Goal: Transaction & Acquisition: Book appointment/travel/reservation

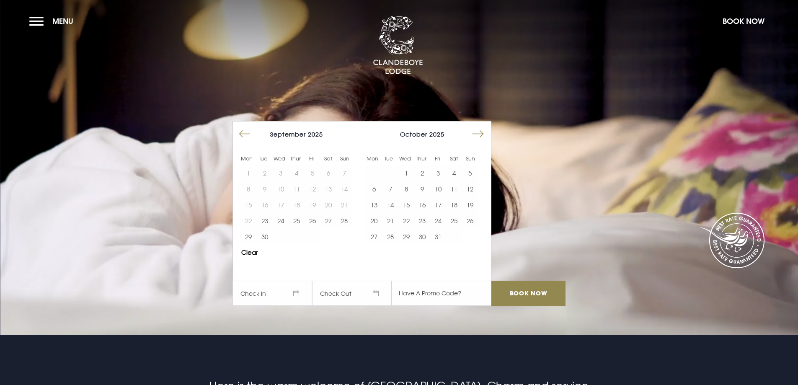
click at [485, 133] on button "Move forward to switch to the next month." at bounding box center [478, 134] width 16 height 16
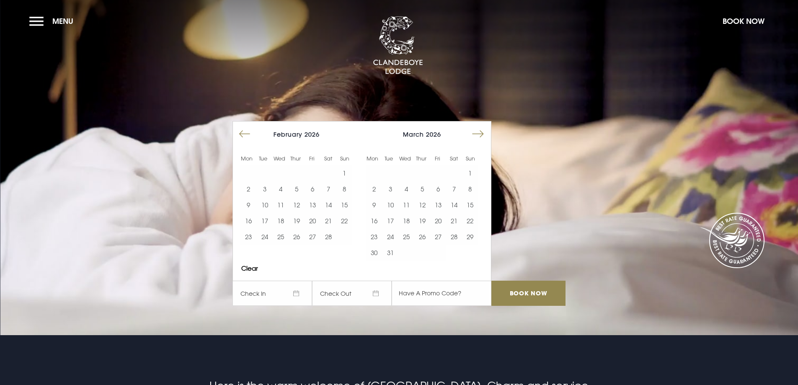
click at [485, 133] on button "Move forward to switch to the next month." at bounding box center [478, 134] width 16 height 16
click at [477, 206] on button "21" at bounding box center [470, 205] width 16 height 16
click at [426, 222] on button "25" at bounding box center [422, 221] width 16 height 16
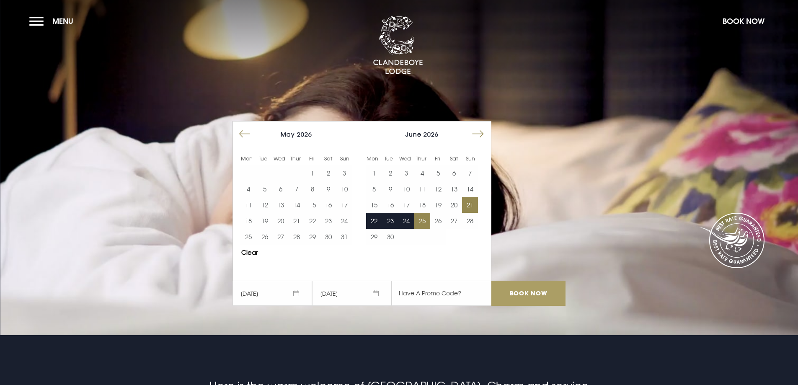
click at [513, 293] on input "Book Now" at bounding box center [528, 293] width 74 height 25
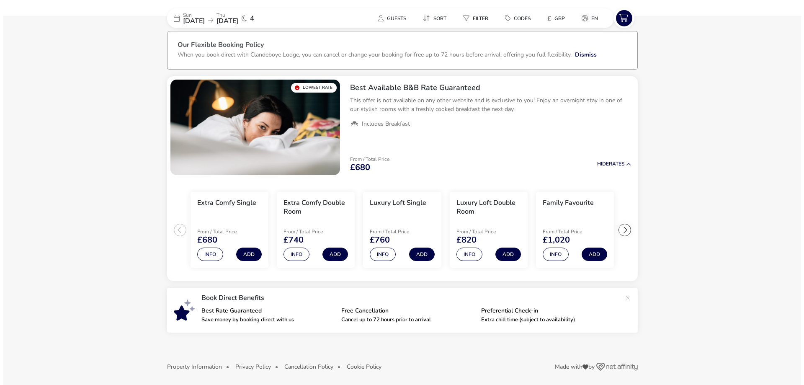
scroll to position [37, 0]
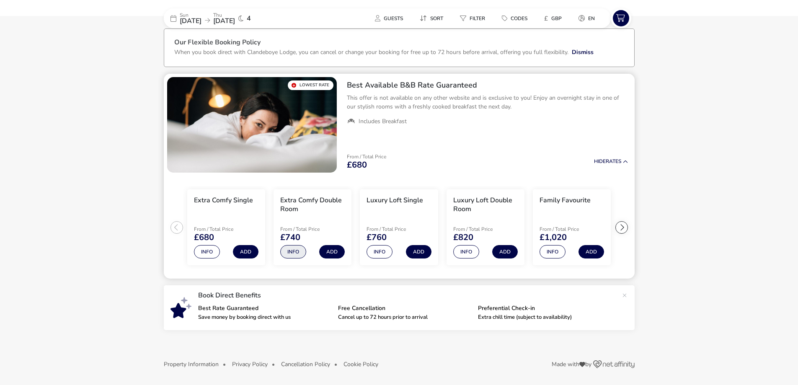
click at [295, 251] on button "Info" at bounding box center [293, 251] width 26 height 13
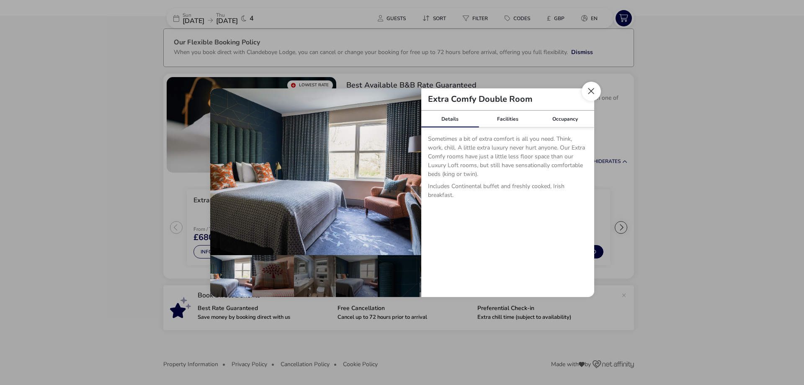
click at [591, 92] on button "Close dialog" at bounding box center [591, 91] width 19 height 19
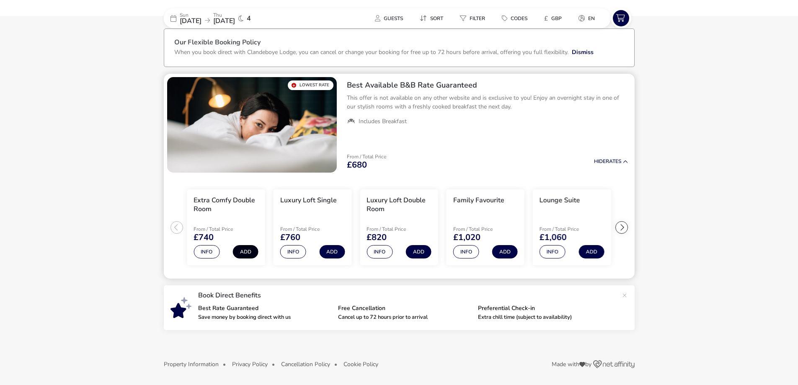
click at [249, 253] on button "Add" at bounding box center [246, 251] width 26 height 13
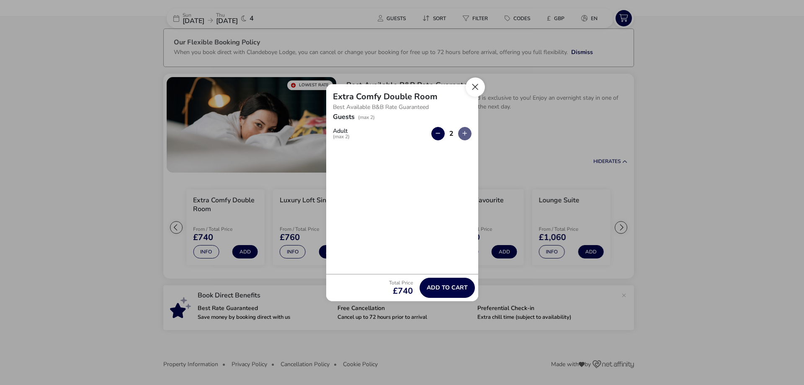
click at [478, 85] on button "Close" at bounding box center [475, 86] width 19 height 19
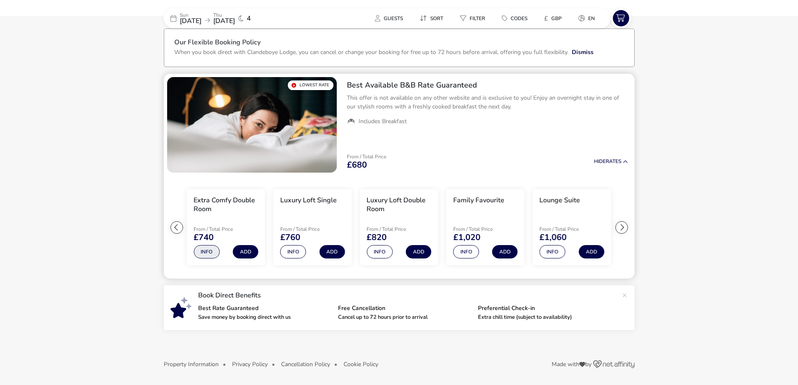
click at [209, 254] on button "Info" at bounding box center [207, 251] width 26 height 13
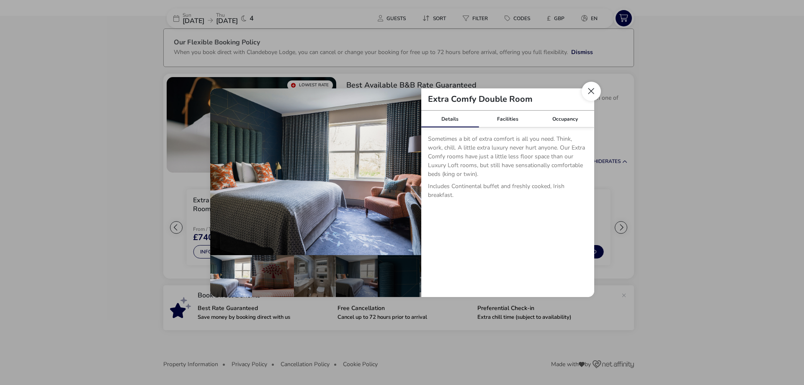
click at [593, 93] on button "Close dialog" at bounding box center [591, 91] width 19 height 19
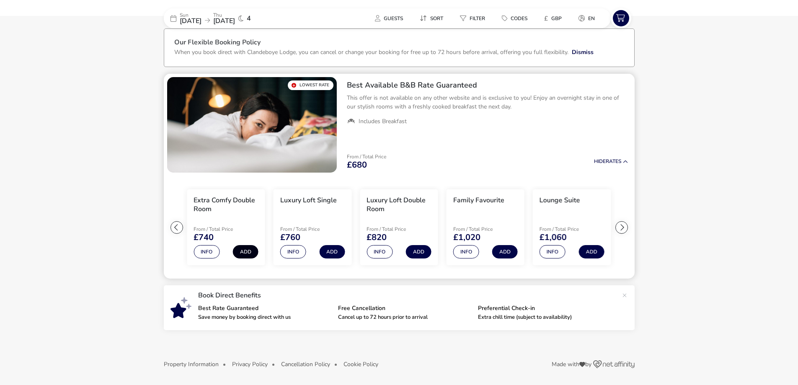
click at [246, 250] on button "Add" at bounding box center [246, 251] width 26 height 13
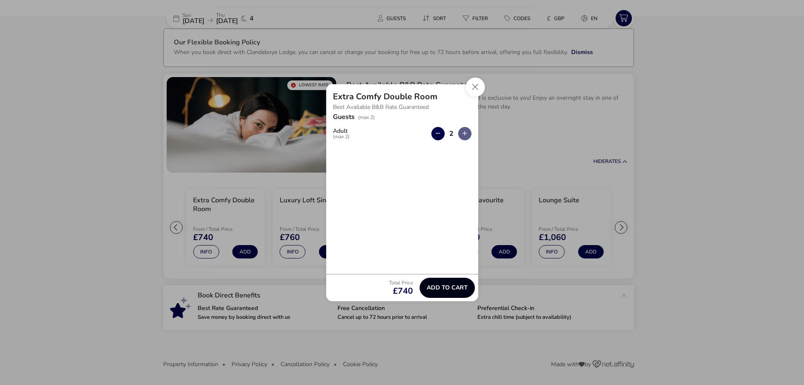
click at [434, 291] on span "Add to cart" at bounding box center [447, 287] width 41 height 6
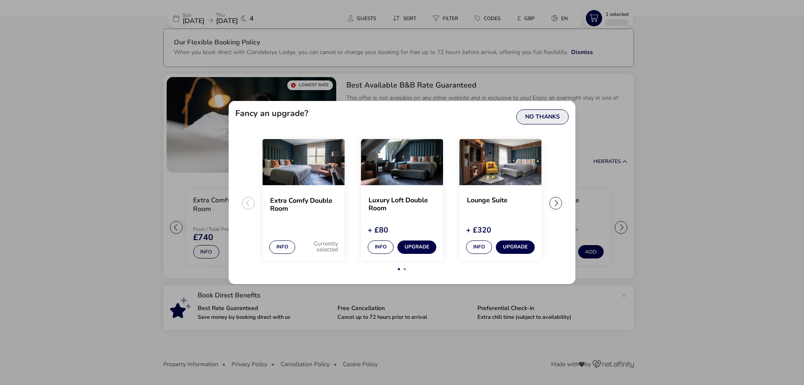
click at [554, 117] on button "No Thanks" at bounding box center [542, 116] width 52 height 15
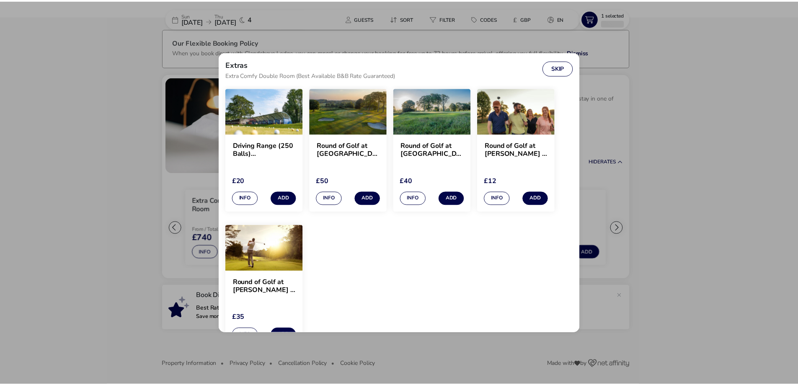
scroll to position [665, 0]
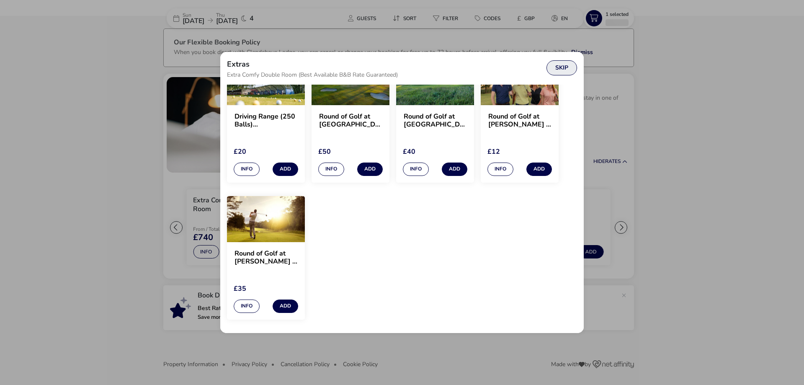
click at [565, 68] on button "Skip" at bounding box center [562, 67] width 31 height 15
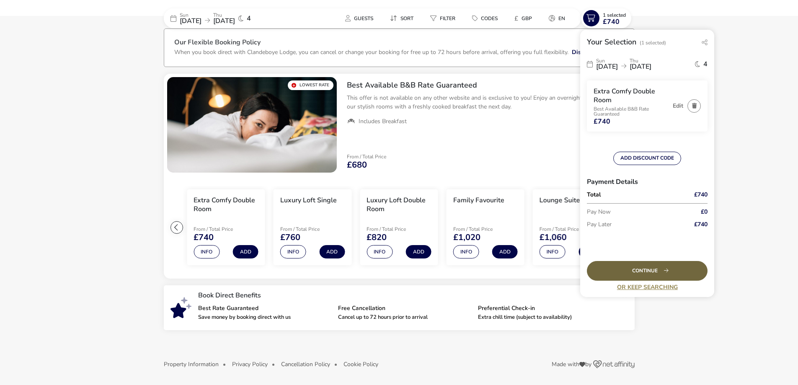
click at [660, 271] on div "Continue" at bounding box center [647, 271] width 121 height 20
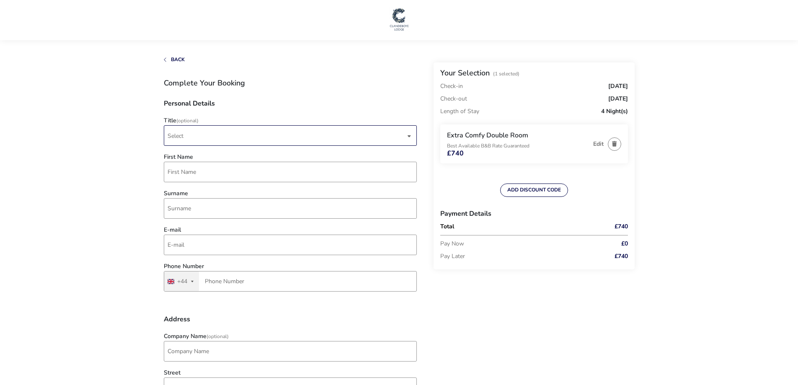
click at [410, 135] on div "dropdown trigger" at bounding box center [409, 136] width 4 height 16
click at [186, 154] on li "Mr" at bounding box center [290, 156] width 253 height 21
click at [199, 173] on input "First Name" at bounding box center [290, 172] width 253 height 21
type input "[PERSON_NAME]"
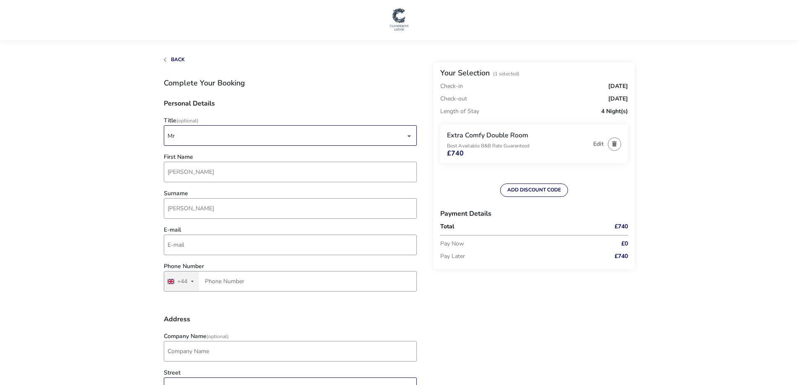
type input "[STREET_ADDRESS]"
type input "[GEOGRAPHIC_DATA]"
type input "CF23 6SY"
click at [207, 242] on input "E-mail" at bounding box center [290, 245] width 253 height 21
type input "[PERSON_NAME][EMAIL_ADDRESS][PERSON_NAME][DOMAIN_NAME]"
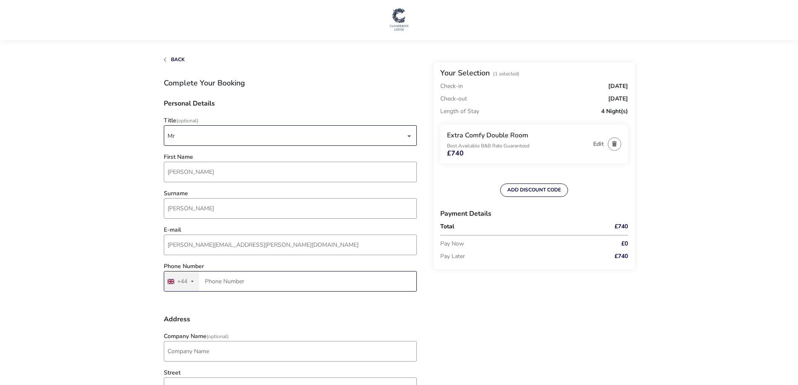
drag, startPoint x: 216, startPoint y: 282, endPoint x: 221, endPoint y: 282, distance: 5.4
click at [216, 282] on input "Phone Number" at bounding box center [290, 281] width 253 height 21
type input "7765 880077"
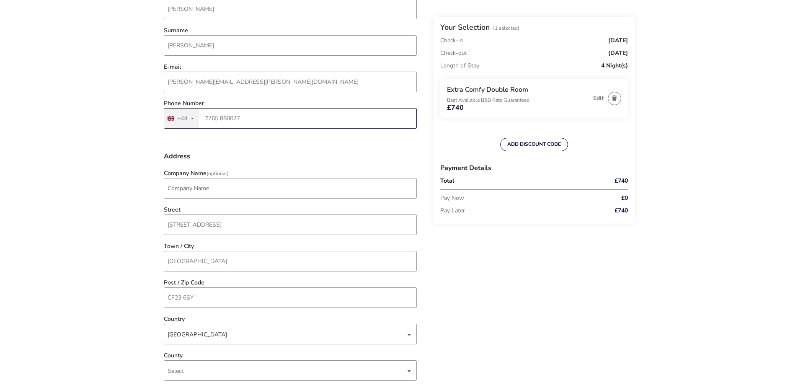
scroll to position [173, 0]
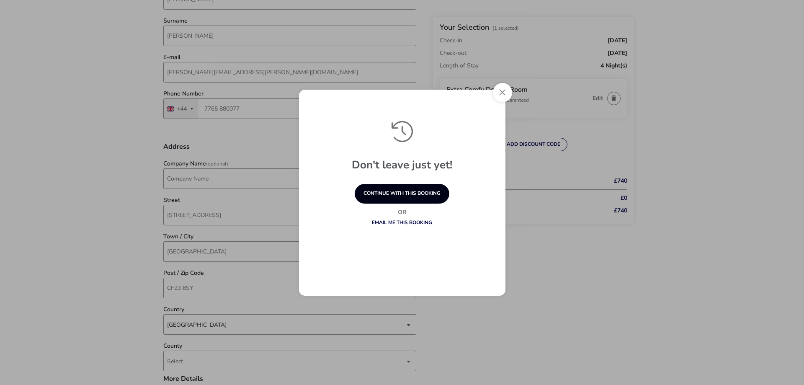
click at [406, 195] on button "continue with this booking" at bounding box center [402, 194] width 95 height 20
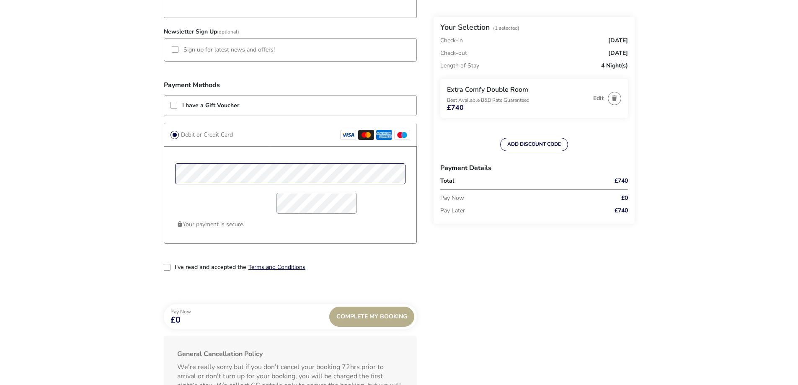
scroll to position [604, 0]
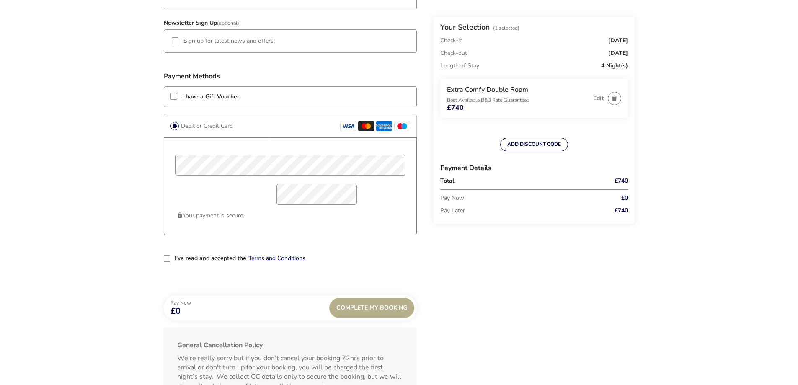
click at [166, 258] on div "2-term_condi" at bounding box center [167, 258] width 7 height 7
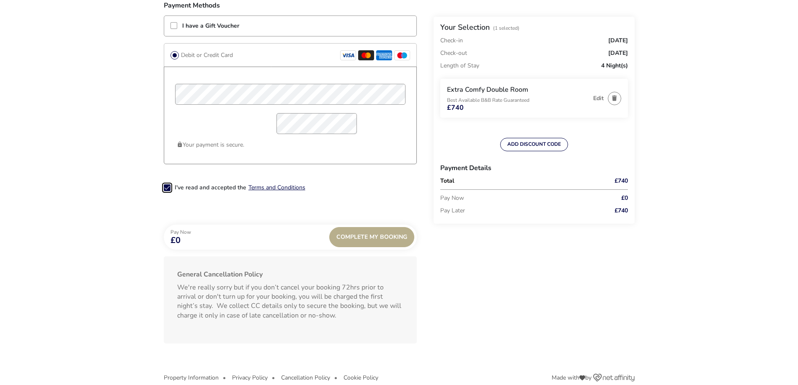
scroll to position [688, 0]
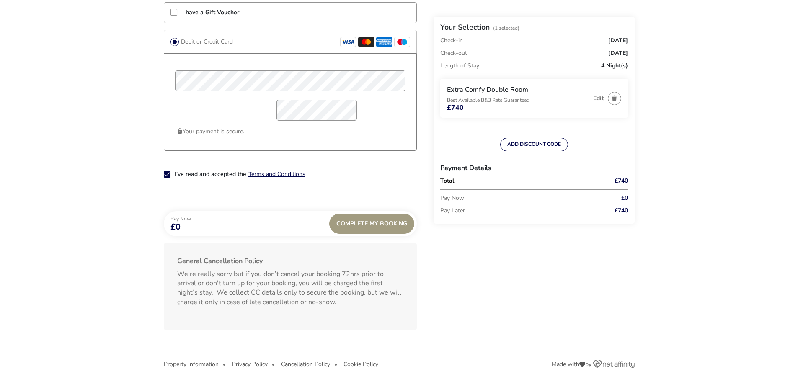
click at [370, 223] on div "Complete My Booking" at bounding box center [371, 224] width 85 height 20
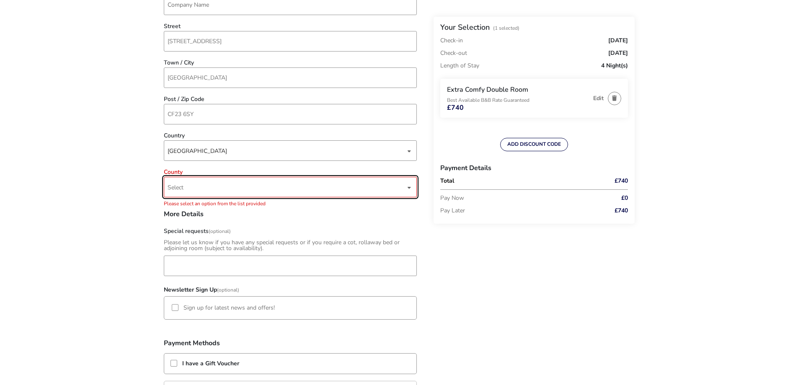
scroll to position [341, 0]
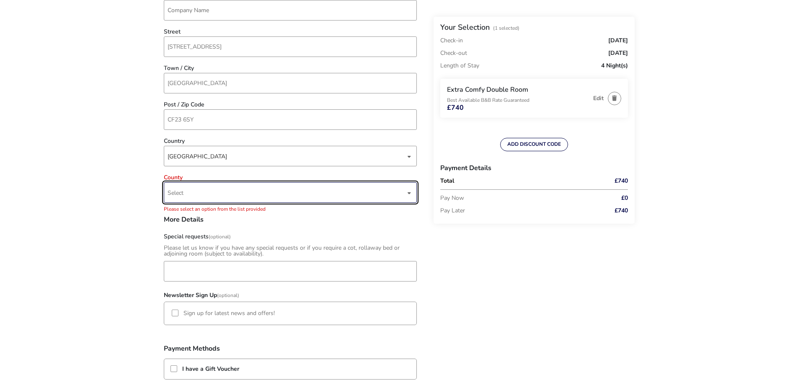
click at [412, 193] on div "Select" at bounding box center [290, 192] width 253 height 21
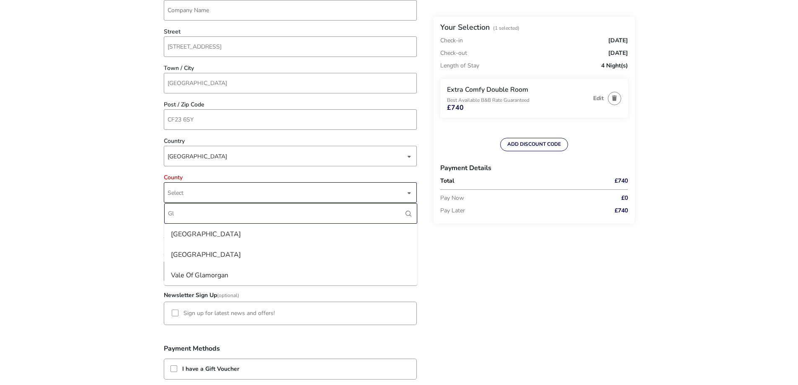
type input "G"
click at [410, 193] on div "dropdown trigger" at bounding box center [409, 193] width 4 height 16
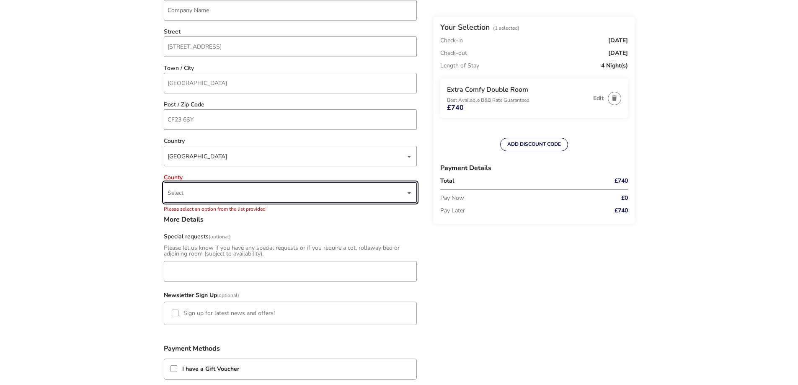
click at [410, 193] on div "dropdown trigger" at bounding box center [409, 193] width 4 height 16
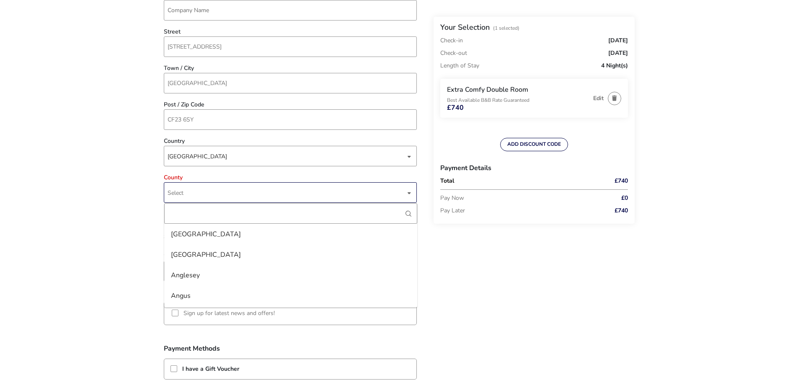
drag, startPoint x: 415, startPoint y: 232, endPoint x: 416, endPoint y: 267, distance: 34.8
click at [416, 267] on div "[GEOGRAPHIC_DATA] [GEOGRAPHIC_DATA] [GEOGRAPHIC_DATA] [GEOGRAPHIC_DATA][PERSON_…" at bounding box center [290, 255] width 253 height 104
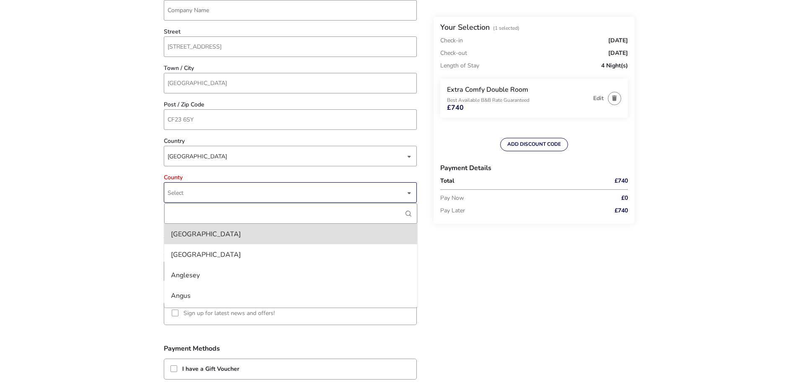
drag, startPoint x: 413, startPoint y: 234, endPoint x: 413, endPoint y: 249, distance: 15.1
click at [413, 249] on div "[GEOGRAPHIC_DATA] [GEOGRAPHIC_DATA] [GEOGRAPHIC_DATA] [GEOGRAPHIC_DATA][PERSON_…" at bounding box center [290, 255] width 253 height 104
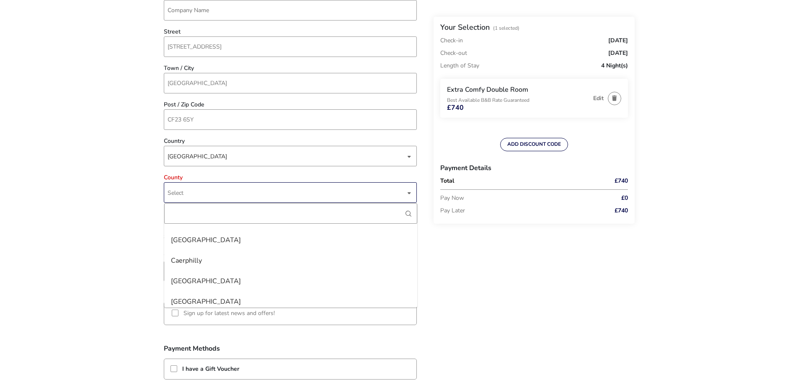
scroll to position [268, 0]
click at [178, 293] on li "[GEOGRAPHIC_DATA]" at bounding box center [290, 294] width 253 height 21
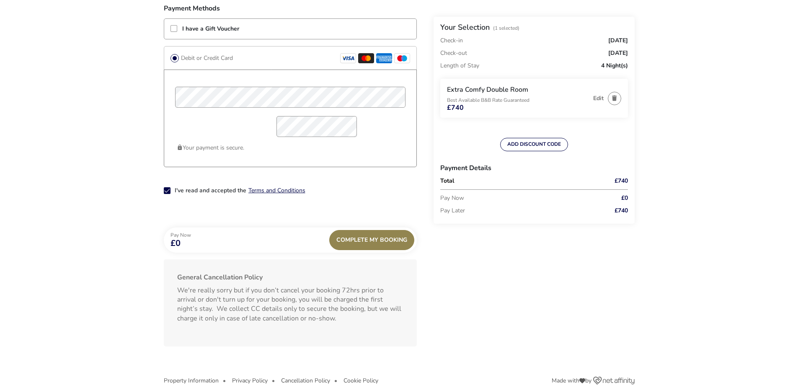
scroll to position [688, 0]
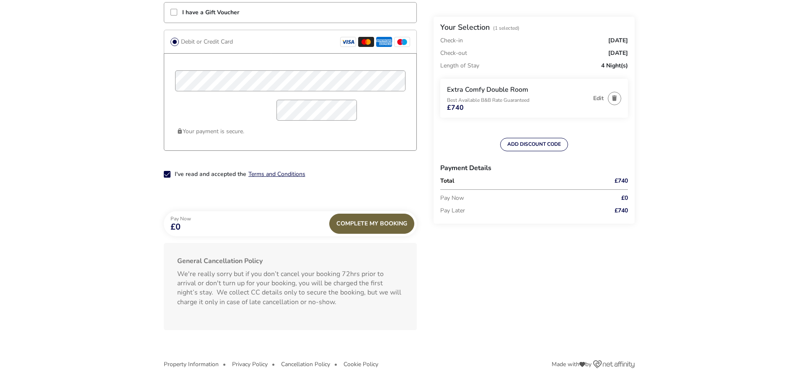
click at [375, 223] on div "Complete My Booking" at bounding box center [371, 224] width 85 height 20
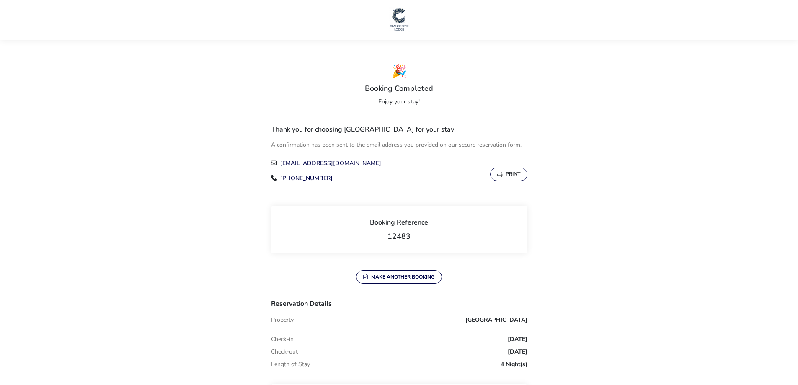
click at [516, 173] on button "Print" at bounding box center [508, 174] width 37 height 13
